Goal: Task Accomplishment & Management: Use online tool/utility

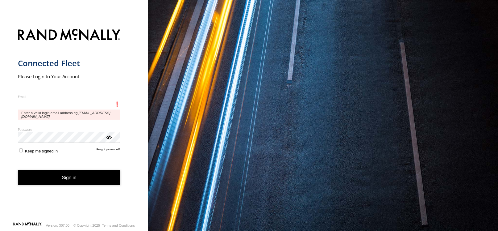
type input "**********"
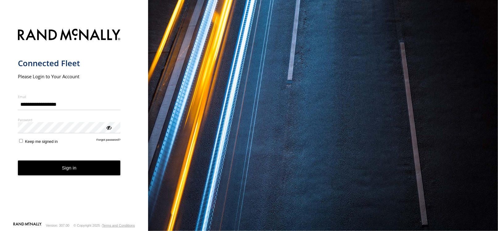
click at [60, 165] on form "**********" at bounding box center [74, 123] width 113 height 196
click at [63, 169] on button "Sign in" at bounding box center [69, 167] width 103 height 15
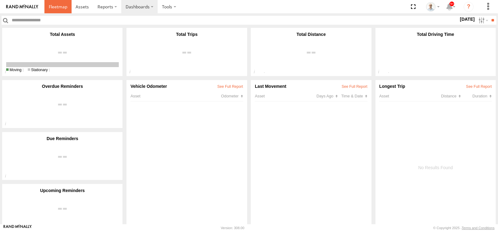
click at [60, 0] on link at bounding box center [57, 6] width 27 height 13
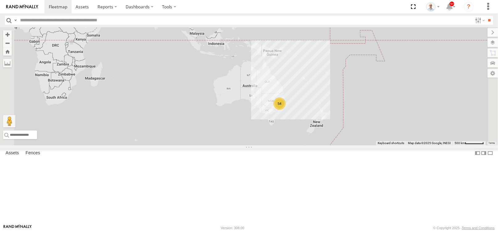
click at [286, 110] on div "54" at bounding box center [279, 103] width 12 height 12
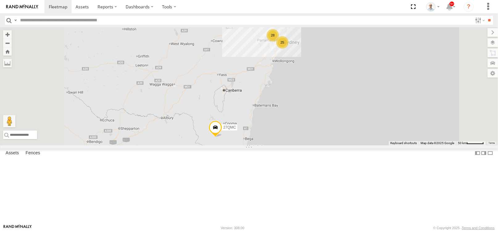
click at [279, 41] on div "28" at bounding box center [273, 35] width 12 height 12
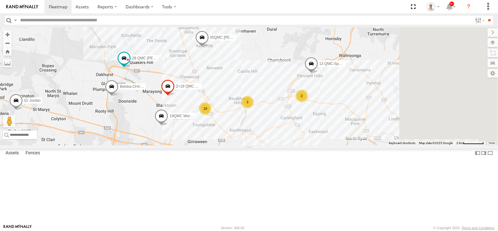
drag, startPoint x: 275, startPoint y: 142, endPoint x: 189, endPoint y: 160, distance: 87.3
click at [189, 145] on div "27QMC # KS75A 21 QMC Pat Junior Beloka-EKV93V 19QMC Workshop 05QMC Jackson 14QM…" at bounding box center [249, 86] width 498 height 118
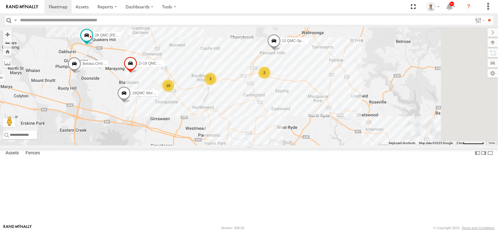
drag, startPoint x: 242, startPoint y: 144, endPoint x: 219, endPoint y: 118, distance: 34.6
click at [219, 118] on div "27QMC # KS75A 21 QMC Pat Junior Beloka-EKV93V 19QMC Workshop 05QMC Jackson 14QM…" at bounding box center [249, 86] width 498 height 118
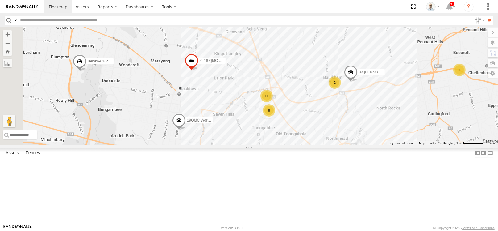
drag, startPoint x: 234, startPoint y: 118, endPoint x: 324, endPoint y: 123, distance: 90.2
click at [324, 123] on div "27QMC # KS75A 21 QMC Pat Junior Beloka-EKV93V 19QMC Workshop 05QMC Jackson 14QM…" at bounding box center [249, 86] width 498 height 118
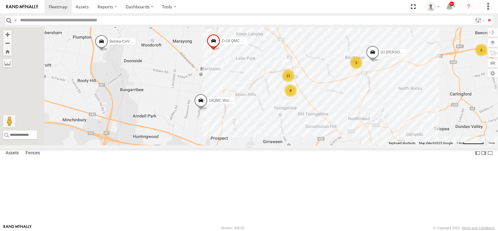
drag, startPoint x: 294, startPoint y: 128, endPoint x: 316, endPoint y: 108, distance: 30.1
click at [316, 108] on div "27QMC # KS75A 21 QMC Pat Junior Beloka-EKV93V 19QMC Workshop 05QMC Jackson 14QM…" at bounding box center [249, 86] width 498 height 118
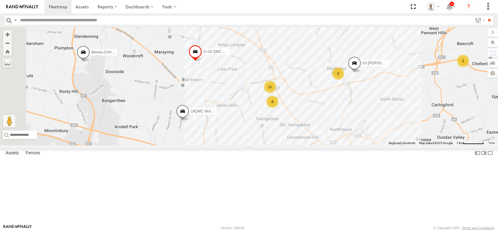
drag, startPoint x: 316, startPoint y: 108, endPoint x: 296, endPoint y: 119, distance: 23.0
click at [296, 119] on div "27QMC # KS75A 21 QMC Pat Junior Beloka-EKV93V 19QMC Workshop 05QMC Jackson 14QM…" at bounding box center [249, 86] width 498 height 118
click at [276, 93] on div "11" at bounding box center [270, 87] width 12 height 12
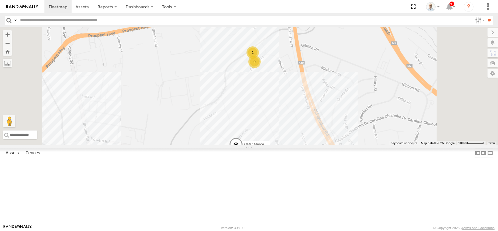
drag, startPoint x: 343, startPoint y: 139, endPoint x: 335, endPoint y: 119, distance: 22.2
click at [335, 119] on div "27QMC # KS75A 21 QMC Pat Junior Beloka-EKV93V 19QMC Workshop 05QMC Jackson 14QM…" at bounding box center [249, 86] width 498 height 118
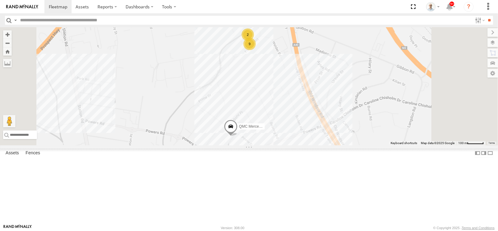
drag, startPoint x: 342, startPoint y: 146, endPoint x: 326, endPoint y: 102, distance: 47.1
click at [326, 99] on div "27QMC # KS75A 21 QMC Pat Junior Beloka-EKV93V 19QMC Workshop 05QMC Jackson 14QM…" at bounding box center [249, 86] width 498 height 118
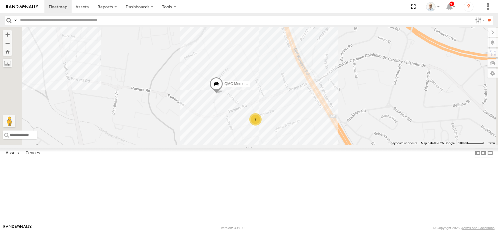
click at [324, 145] on div "27QMC # KS75A 21 QMC Pat Junior Beloka-EKV93V 19QMC Workshop 05QMC Jackson 14QM…" at bounding box center [249, 86] width 498 height 118
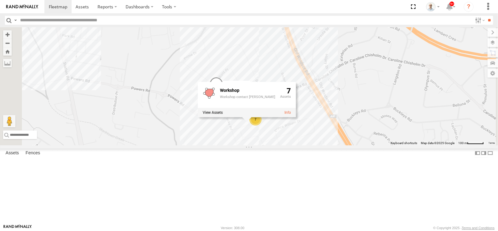
click at [296, 117] on div "Workshop Workshop contact Kurt 7" at bounding box center [247, 99] width 98 height 35
click at [262, 125] on div "7" at bounding box center [255, 119] width 12 height 12
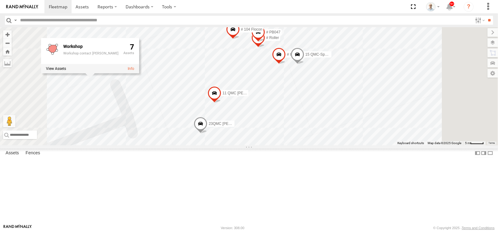
click at [471, 88] on div "27QMC # KS75A 21 QMC Pat Junior Beloka-EKV93V 19QMC Workshop 05QMC Jackson 14QM…" at bounding box center [249, 86] width 498 height 118
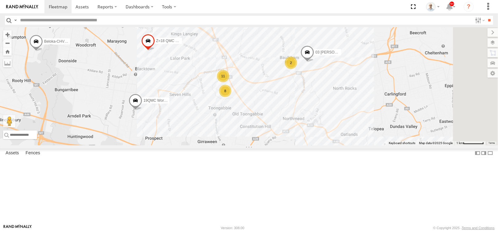
drag, startPoint x: 396, startPoint y: 122, endPoint x: 366, endPoint y: 137, distance: 34.1
click at [366, 137] on div "27QMC # KS75A 21 QMC Pat Junior Beloka-EKV93V 19QMC Workshop 05QMC Jackson 14QM…" at bounding box center [249, 86] width 498 height 118
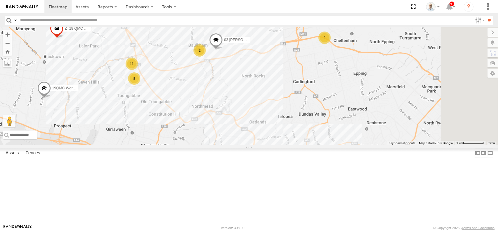
drag, startPoint x: 368, startPoint y: 130, endPoint x: 281, endPoint y: 110, distance: 90.0
click at [272, 118] on div "27QMC # KS75A 21 QMC Pat Junior Beloka-EKV93V 19QMC Workshop 05QMC Jackson 14QM…" at bounding box center [249, 86] width 498 height 118
click at [331, 44] on div "2" at bounding box center [324, 37] width 12 height 12
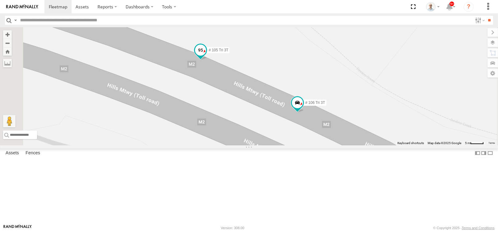
click at [206, 56] on span at bounding box center [200, 49] width 11 height 11
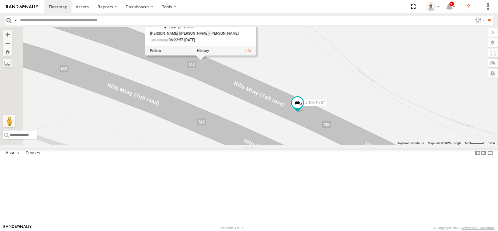
click at [406, 101] on div "27QMC # KS75A 21 QMC Pat Junior Beloka-EKV93V 19QMC Workshop 05QMC Jackson 14QM…" at bounding box center [249, 86] width 498 height 118
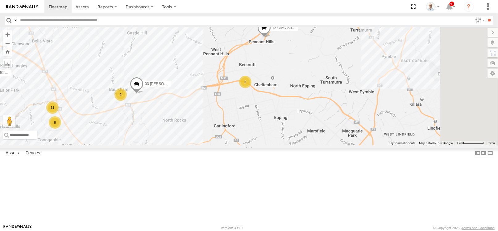
drag, startPoint x: 406, startPoint y: 92, endPoint x: 356, endPoint y: 95, distance: 50.1
click at [356, 95] on div "27QMC # KS75A 21 QMC Pat Junior Beloka-EKV93V 19QMC Workshop 05QMC Jackson 14QM…" at bounding box center [249, 86] width 498 height 118
click at [271, 39] on span at bounding box center [264, 30] width 14 height 17
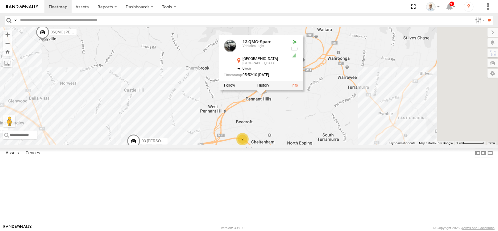
drag, startPoint x: 346, startPoint y: 86, endPoint x: 343, endPoint y: 144, distance: 57.8
click at [343, 144] on div "27QMC # KS75A 21 QMC Pat Junior Beloka-EKV93V 19QMC Workshop 05QMC Jackson 14QM…" at bounding box center [249, 86] width 498 height 118
click at [352, 144] on div "27QMC # KS75A 21 QMC Pat Junior Beloka-EKV93V 19QMC Workshop 05QMC Jackson 14QM…" at bounding box center [249, 86] width 498 height 118
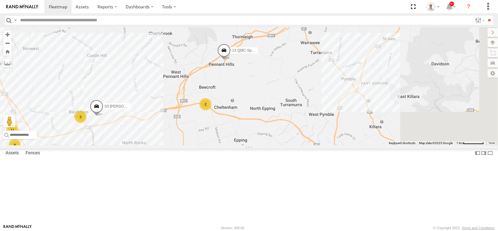
drag, startPoint x: 354, startPoint y: 142, endPoint x: 314, endPoint y: 105, distance: 54.1
click at [315, 105] on div "27QMC # KS75A 21 QMC Pat Junior Beloka-EKV93V 19QMC Workshop 05QMC Jackson 14QM…" at bounding box center [249, 86] width 498 height 118
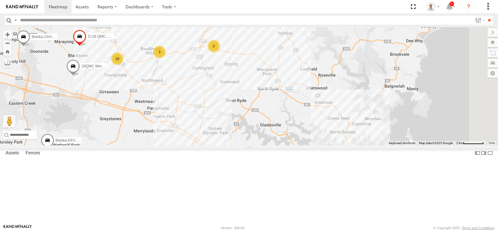
drag, startPoint x: 375, startPoint y: 151, endPoint x: 354, endPoint y: 104, distance: 51.8
click at [354, 104] on div "27QMC # KS75A 21 QMC Pat Junior Beloka-EKV93V 19QMC Workshop 05QMC Jackson 14QM…" at bounding box center [249, 86] width 498 height 118
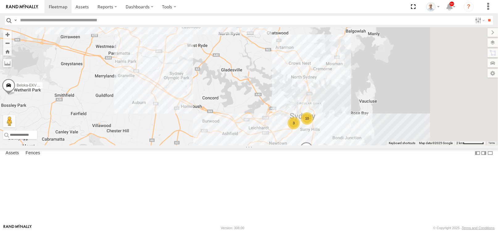
drag, startPoint x: 407, startPoint y: 144, endPoint x: 377, endPoint y: 102, distance: 52.2
click at [377, 102] on div "27QMC # KS75A 21 QMC Pat Junior Beloka-EKV93V 19QMC Workshop 05QMC Jackson 14QM…" at bounding box center [249, 86] width 498 height 118
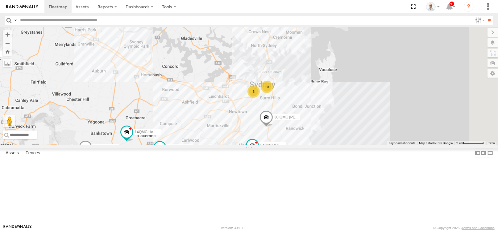
click at [341, 108] on div "27QMC # KS75A 21 QMC Pat Junior Beloka-EKV93V 19QMC Workshop 05QMC Jackson 14QM…" at bounding box center [249, 86] width 498 height 118
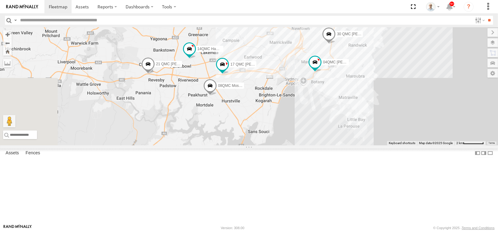
drag, startPoint x: 320, startPoint y: 102, endPoint x: 367, endPoint y: 45, distance: 74.6
click at [367, 45] on div "27QMC # KS75A 21 QMC Pat Junior Beloka-EKV93V 19QMC Workshop 05QMC Jackson 14QM…" at bounding box center [249, 86] width 498 height 118
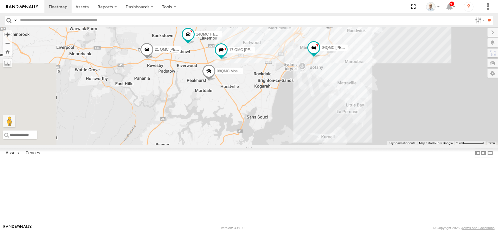
drag, startPoint x: 366, startPoint y: 47, endPoint x: 364, endPoint y: 33, distance: 14.5
click at [364, 33] on div "27QMC # KS75A 21 QMC Pat Junior Beloka-EKV93V 19QMC Workshop 05QMC Jackson 14QM…" at bounding box center [249, 86] width 498 height 118
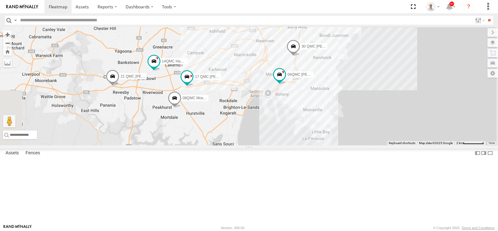
drag, startPoint x: 359, startPoint y: 101, endPoint x: 307, endPoint y: 138, distance: 64.6
click at [307, 138] on div "27QMC # KS75A 21 QMC Pat Junior Beloka-EKV93V 19QMC Workshop 05QMC Jackson 14QM…" at bounding box center [249, 86] width 498 height 118
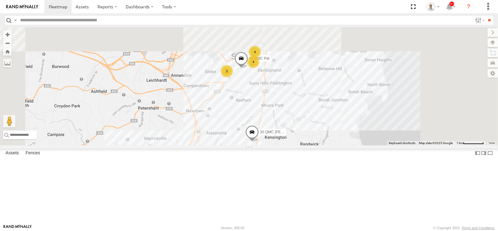
drag, startPoint x: 365, startPoint y: 72, endPoint x: 324, endPoint y: 147, distance: 85.2
click at [324, 145] on div "27QMC # KS75A 21 QMC Pat Junior Beloka-EKV93V 19QMC Workshop 05QMC Jackson 14QM…" at bounding box center [249, 86] width 498 height 118
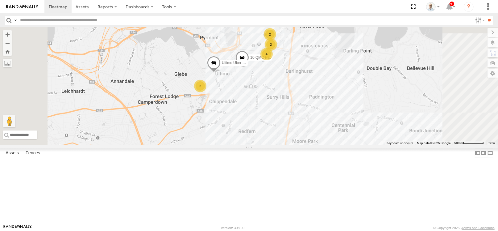
click at [296, 21] on span at bounding box center [289, 12] width 14 height 17
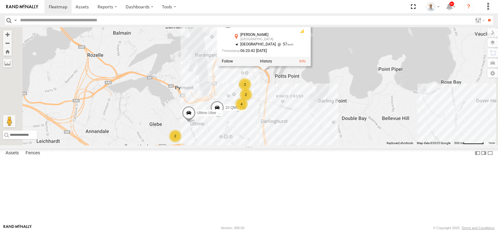
drag, startPoint x: 355, startPoint y: 106, endPoint x: 341, endPoint y: 134, distance: 31.1
click at [341, 134] on div "27QMC # KS75A 21 QMC Pat Junior Beloka-EKV93V 19QMC Workshop 05QMC Jackson 14QM…" at bounding box center [249, 86] width 498 height 118
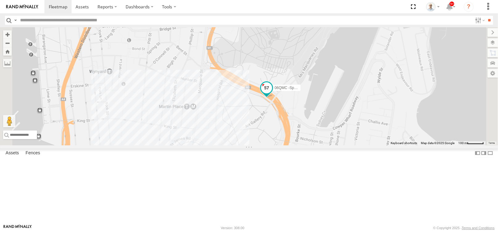
click at [272, 93] on span at bounding box center [266, 87] width 11 height 11
click at [322, 145] on div "27QMC # KS75A 21 QMC Pat Junior Beloka-EKV93V 19QMC Workshop 05QMC Jackson 14QM…" at bounding box center [249, 86] width 498 height 118
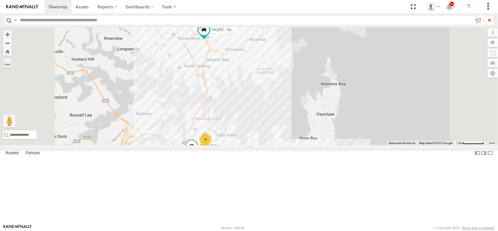
drag, startPoint x: 264, startPoint y: 84, endPoint x: 271, endPoint y: 137, distance: 53.1
click at [271, 137] on div "27QMC # KS75A 21 QMC Pat Junior Beloka-EKV93V 19QMC Workshop 05QMC Jackson 14QM…" at bounding box center [249, 86] width 498 height 118
click at [211, 40] on span at bounding box center [204, 31] width 14 height 17
click at [274, 118] on div "27QMC # KS75A 21 QMC Pat Junior Beloka-EKV93V 19QMC Workshop 05QMC Jackson 14QM…" at bounding box center [249, 86] width 498 height 118
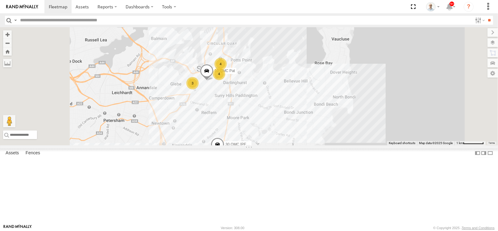
drag, startPoint x: 260, startPoint y: 144, endPoint x: 297, endPoint y: 37, distance: 113.2
click at [297, 37] on div "27QMC # KS75A 21 QMC Pat Junior Beloka-EKV93V 19QMC Workshop 05QMC Jackson 14QM…" at bounding box center [249, 86] width 498 height 118
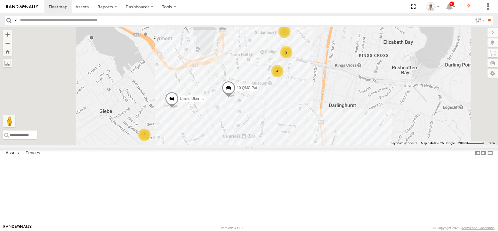
click at [151, 141] on div "2" at bounding box center [144, 134] width 12 height 12
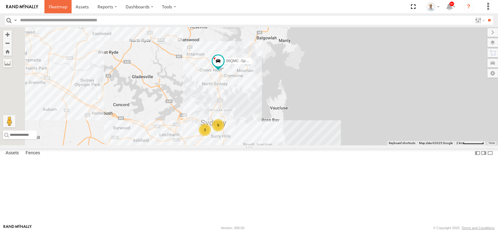
click at [64, 8] on span at bounding box center [58, 7] width 19 height 6
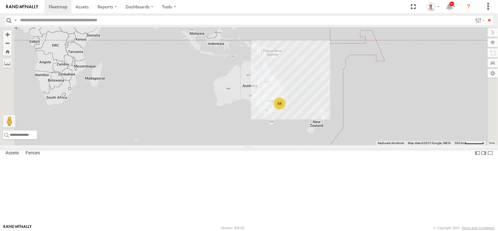
click at [239, 91] on div "54" at bounding box center [249, 86] width 498 height 118
click at [286, 110] on div "54" at bounding box center [279, 103] width 12 height 12
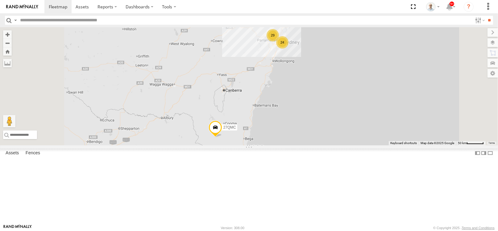
click at [279, 41] on div "29" at bounding box center [273, 35] width 12 height 12
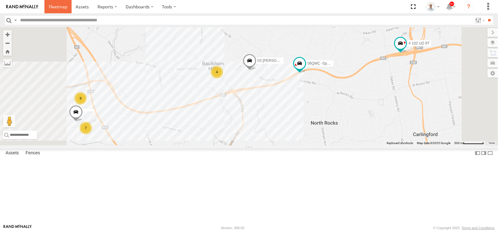
click at [67, 5] on link at bounding box center [57, 6] width 27 height 13
